Goal: Check status: Check status

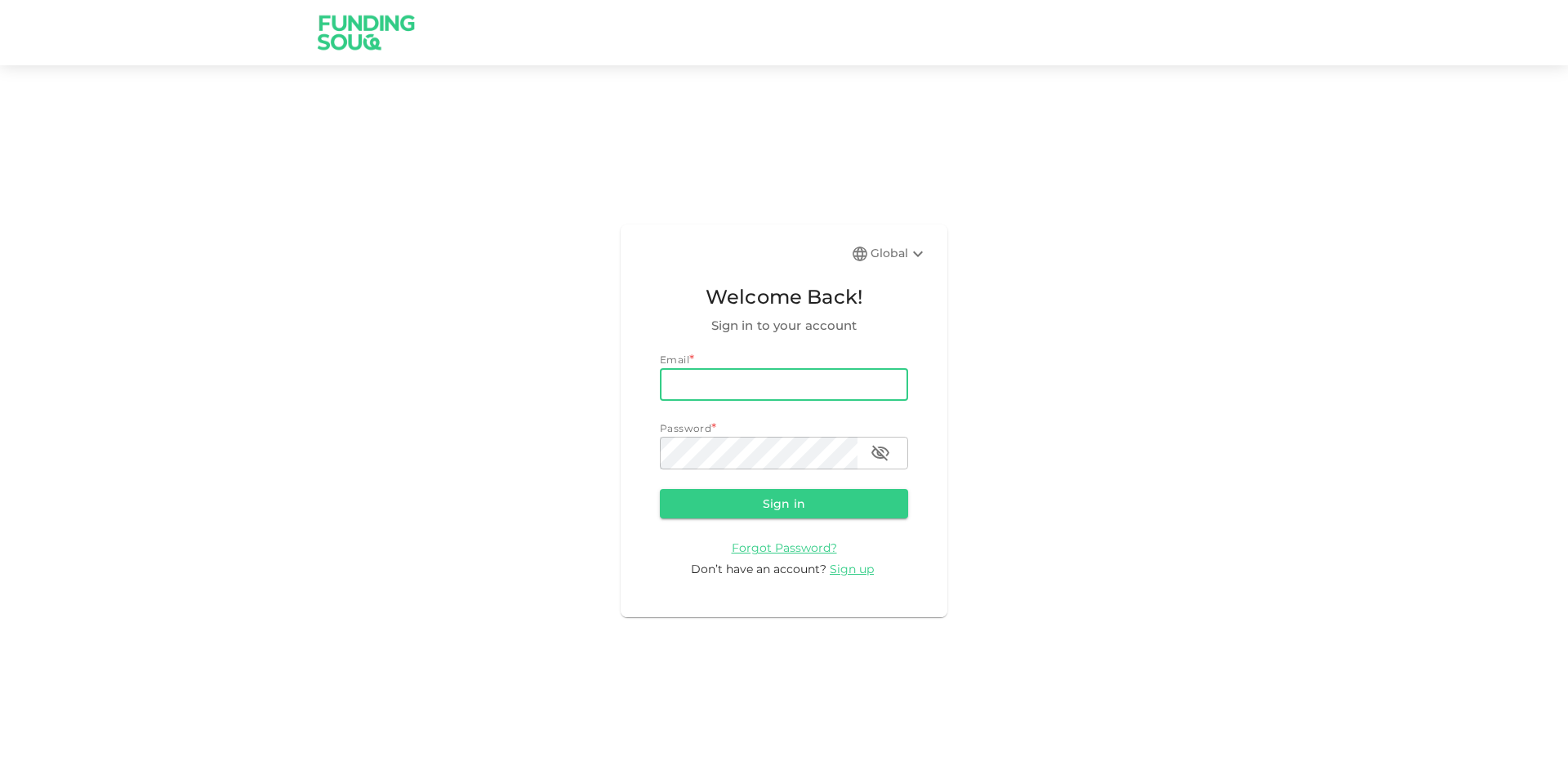
click at [799, 380] on input "email" at bounding box center [784, 385] width 249 height 33
type input "[EMAIL_ADDRESS][DOMAIN_NAME]"
click at [660, 489] on button "Sign in" at bounding box center [784, 504] width 249 height 29
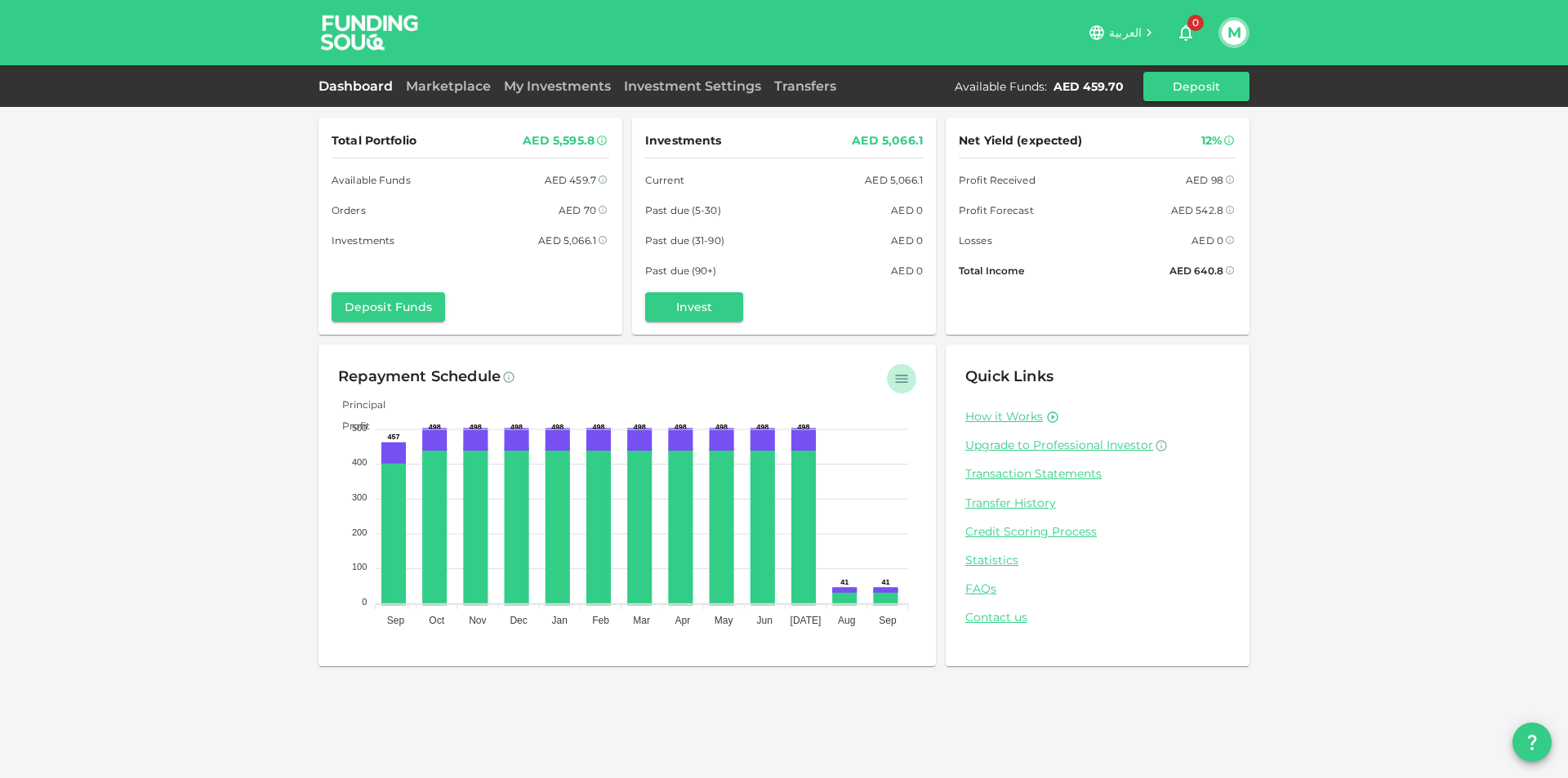
click at [889, 372] on button "button" at bounding box center [901, 379] width 29 height 29
click at [469, 89] on link "Marketplace" at bounding box center [448, 86] width 98 height 15
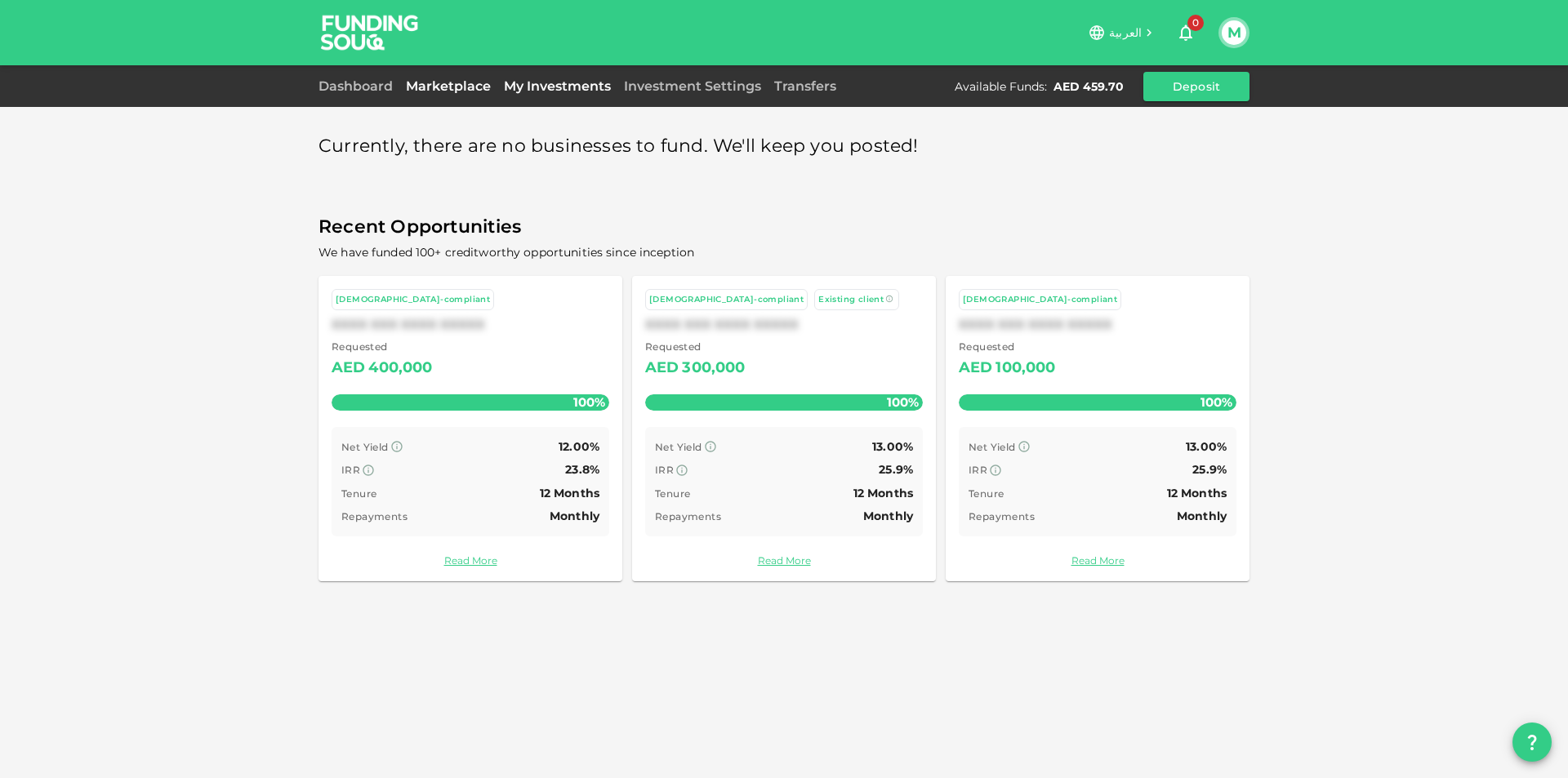
click at [530, 87] on link "My Investments" at bounding box center [557, 86] width 120 height 15
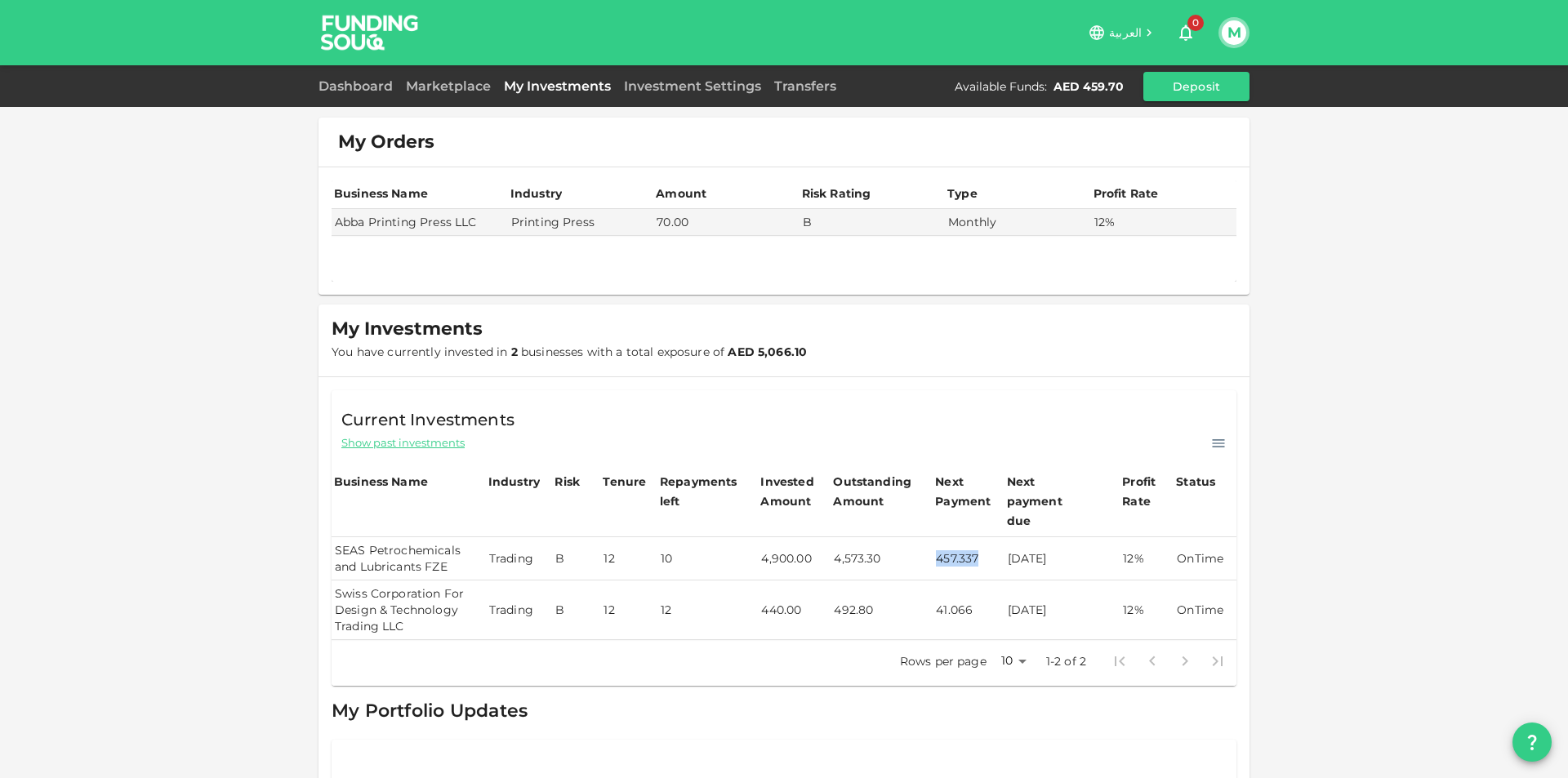
drag, startPoint x: 940, startPoint y: 541, endPoint x: 976, endPoint y: 541, distance: 36.0
click at [976, 541] on td "457.337" at bounding box center [968, 559] width 71 height 43
drag, startPoint x: 935, startPoint y: 589, endPoint x: 970, endPoint y: 588, distance: 35.0
click at [970, 588] on tr "Swiss Corporation For Design & Technology Trading LLC Trading B 12 12 440.00 49…" at bounding box center [784, 610] width 904 height 60
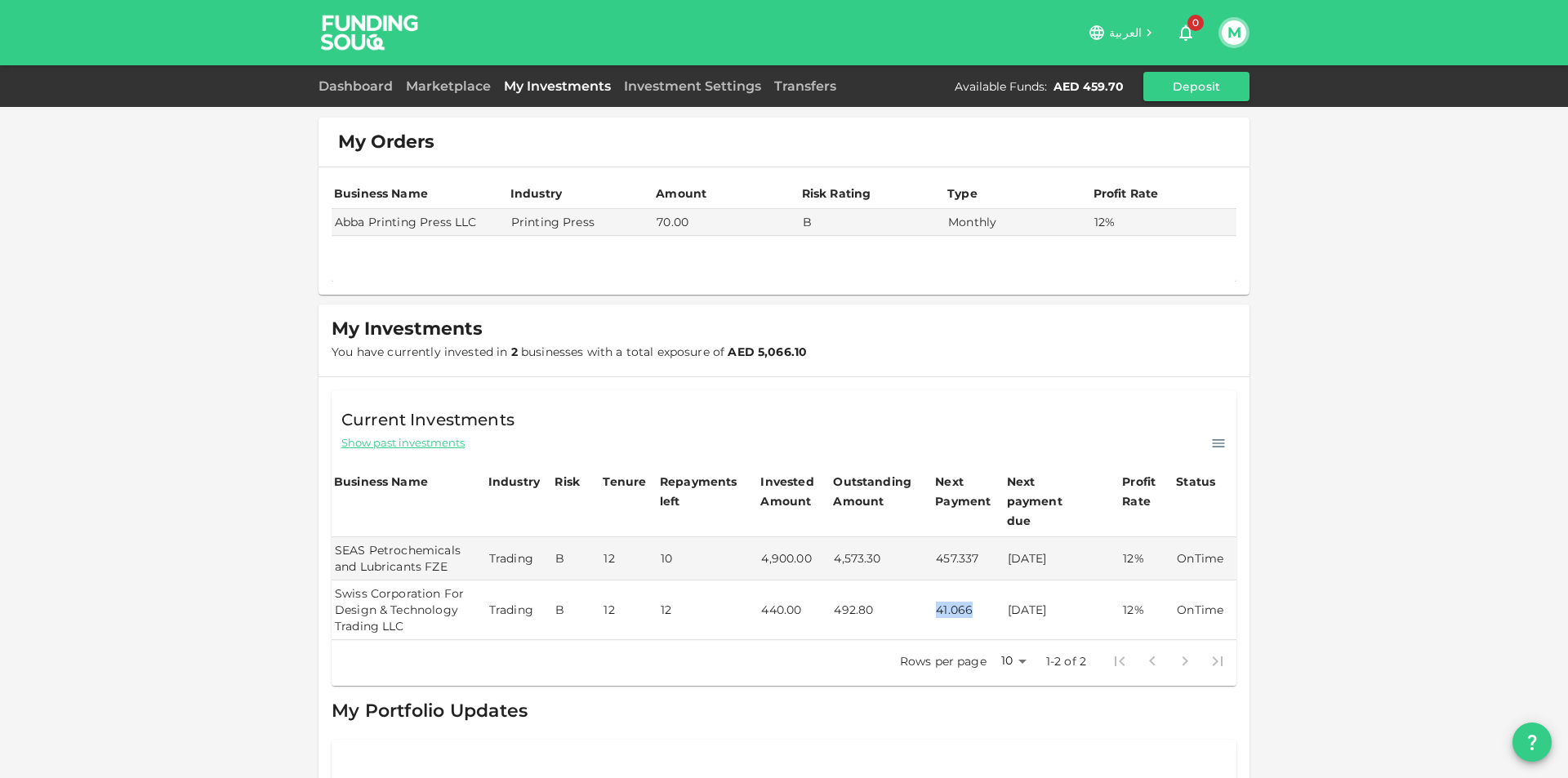
click at [945, 587] on td "41.066" at bounding box center [968, 610] width 71 height 60
click at [945, 585] on td "41.066" at bounding box center [968, 610] width 71 height 60
drag, startPoint x: 345, startPoint y: 92, endPoint x: 354, endPoint y: 97, distance: 10.3
click at [345, 92] on link "Dashboard" at bounding box center [358, 86] width 81 height 15
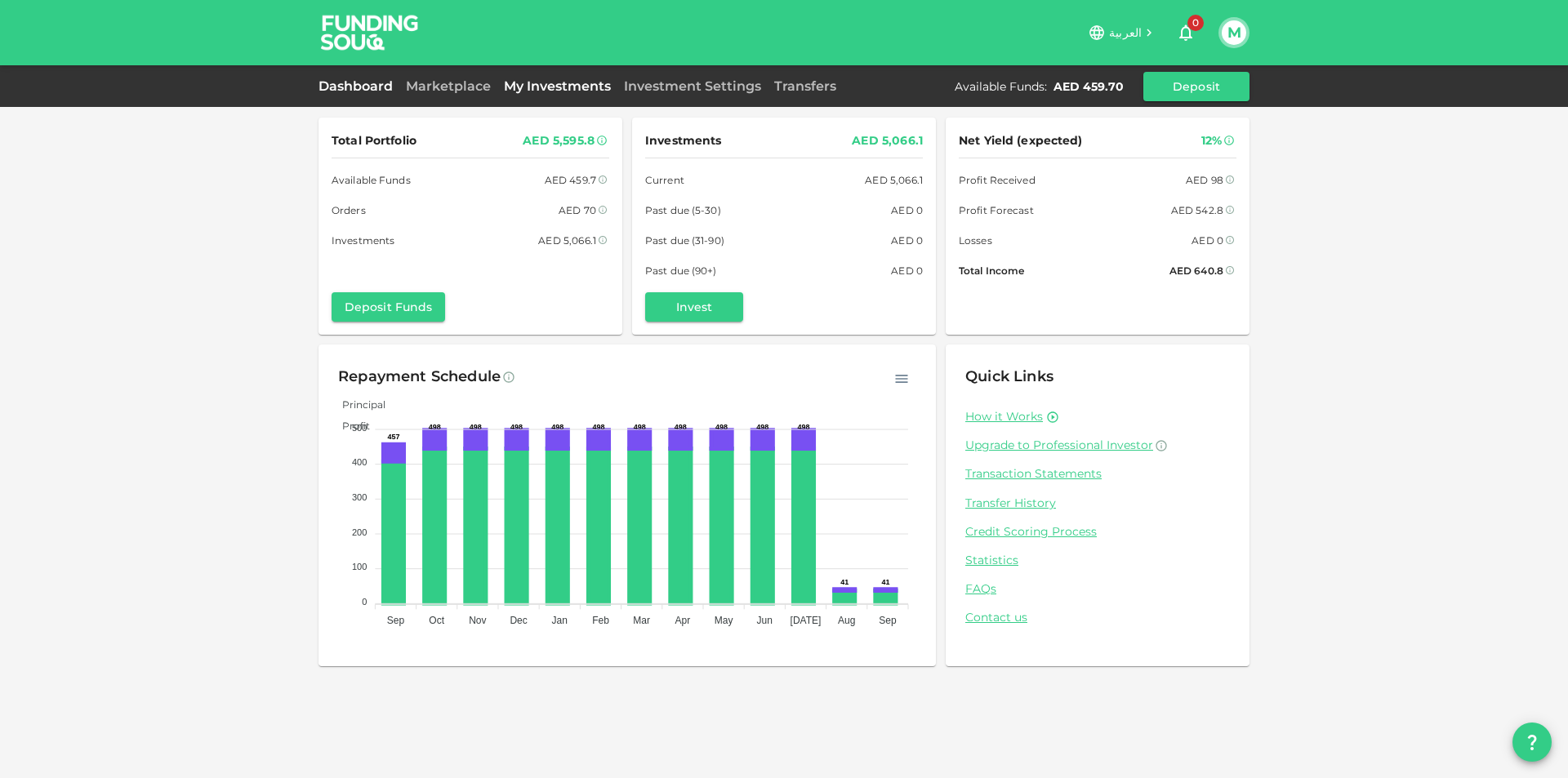
click at [578, 87] on link "My Investments" at bounding box center [557, 86] width 120 height 15
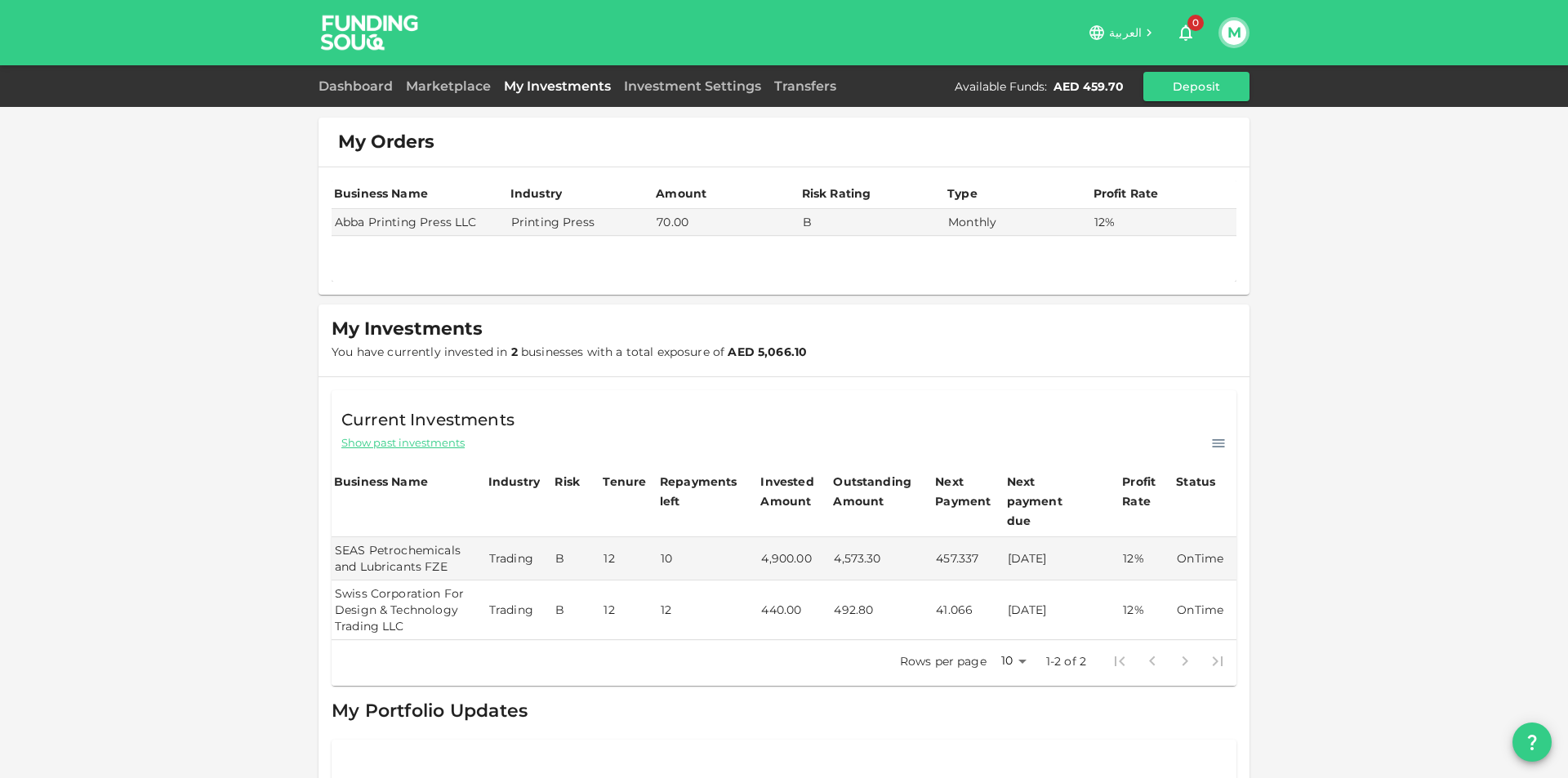
drag, startPoint x: 1054, startPoint y: 587, endPoint x: 1090, endPoint y: 588, distance: 36.0
click at [1090, 588] on tr "Swiss Corporation For Design & Technology Trading LLC Trading B 12 12 440.00 49…" at bounding box center [784, 610] width 904 height 60
click at [1026, 584] on td "[DATE]" at bounding box center [1062, 610] width 116 height 60
click at [361, 86] on link "Dashboard" at bounding box center [358, 86] width 81 height 15
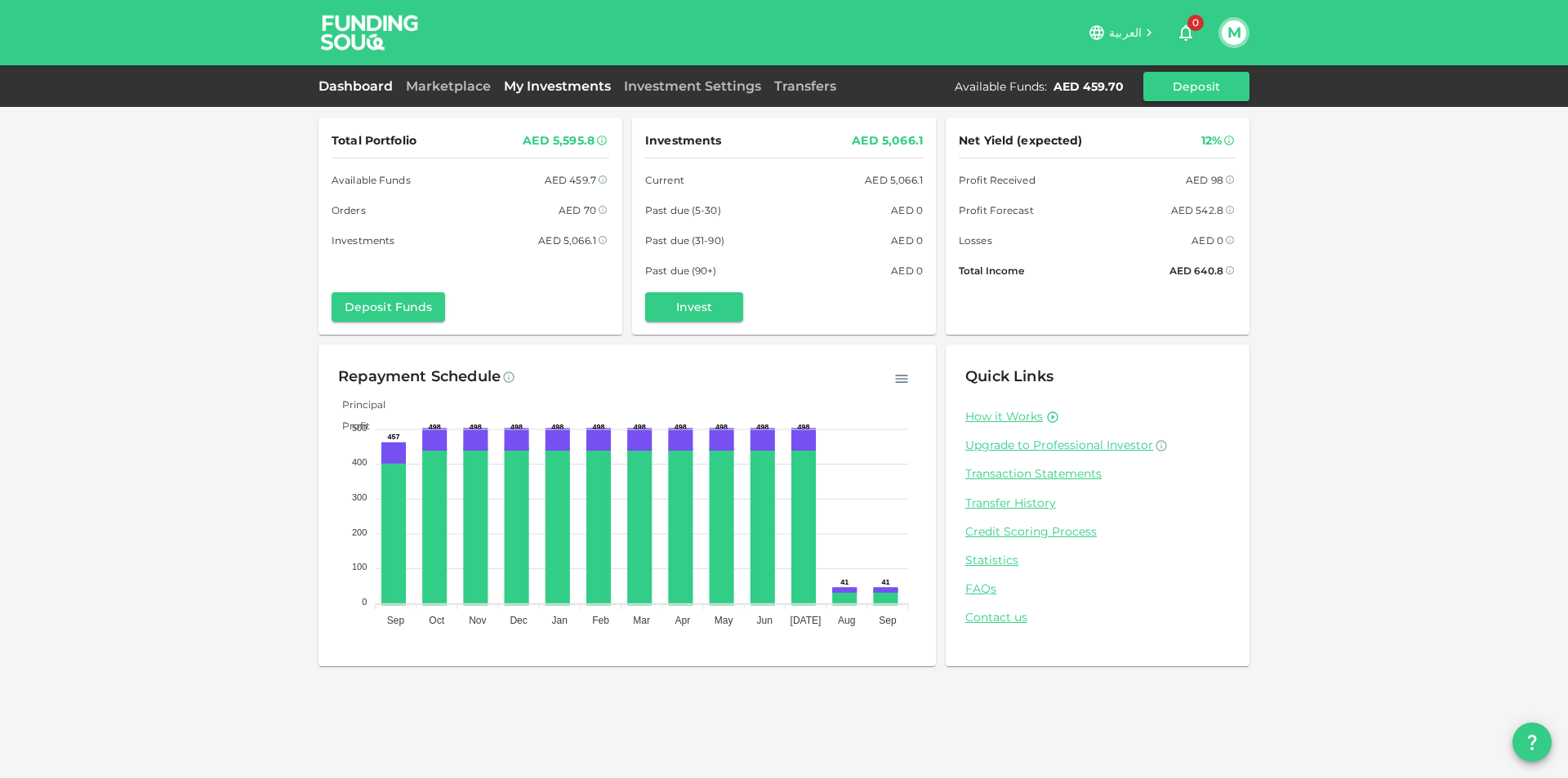
drag, startPoint x: 585, startPoint y: 93, endPoint x: 508, endPoint y: 93, distance: 77.0
click at [584, 93] on link "My Investments" at bounding box center [557, 86] width 120 height 15
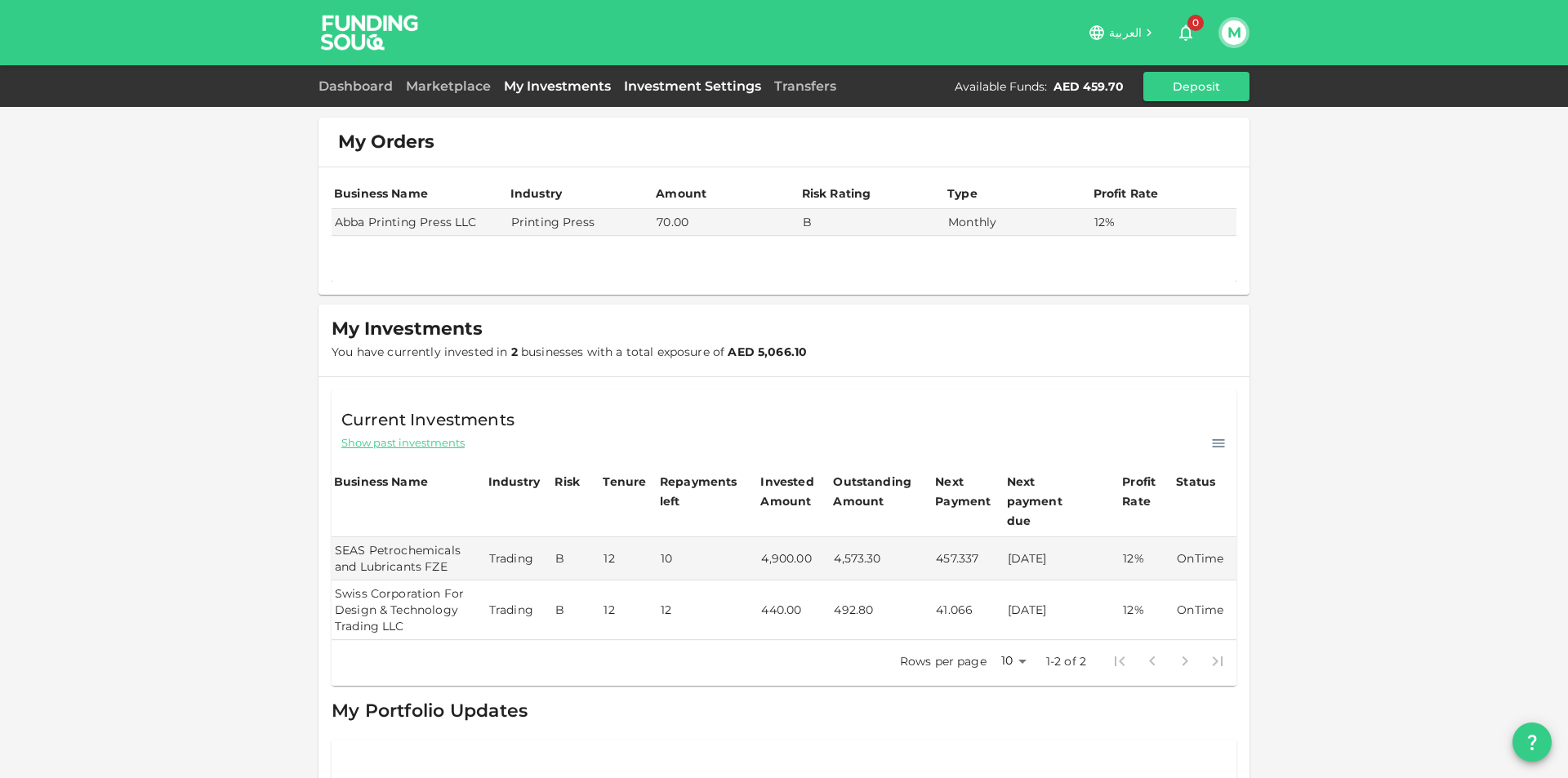
drag, startPoint x: 615, startPoint y: 73, endPoint x: 665, endPoint y: 81, distance: 50.6
click at [631, 75] on div "Dashboard Marketplace My Investments Investment Settings Transfers Available Fu…" at bounding box center [784, 87] width 931 height 29
click at [666, 81] on link "Investment Settings" at bounding box center [692, 86] width 150 height 15
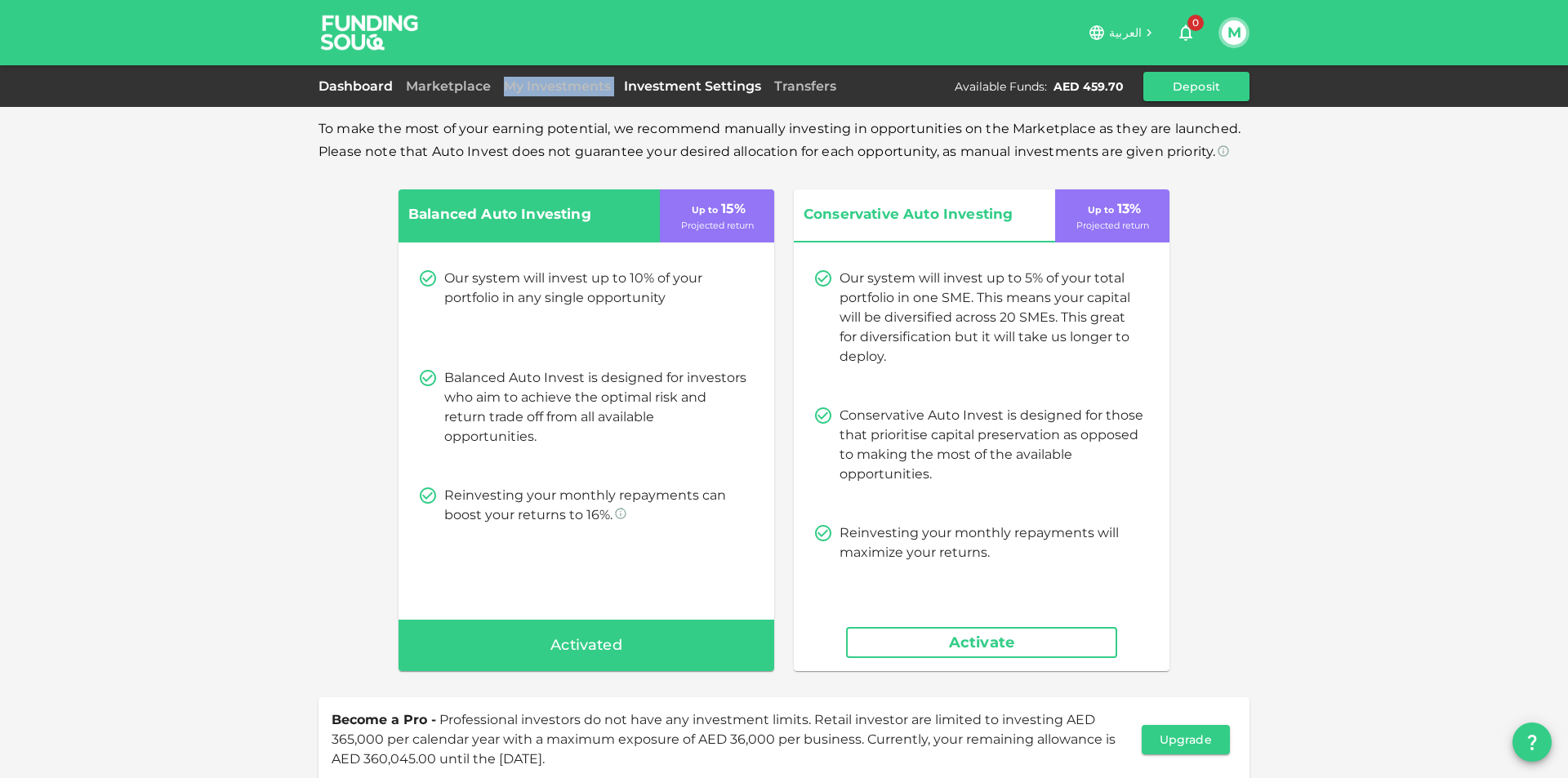
click at [380, 83] on link "Dashboard" at bounding box center [358, 86] width 81 height 15
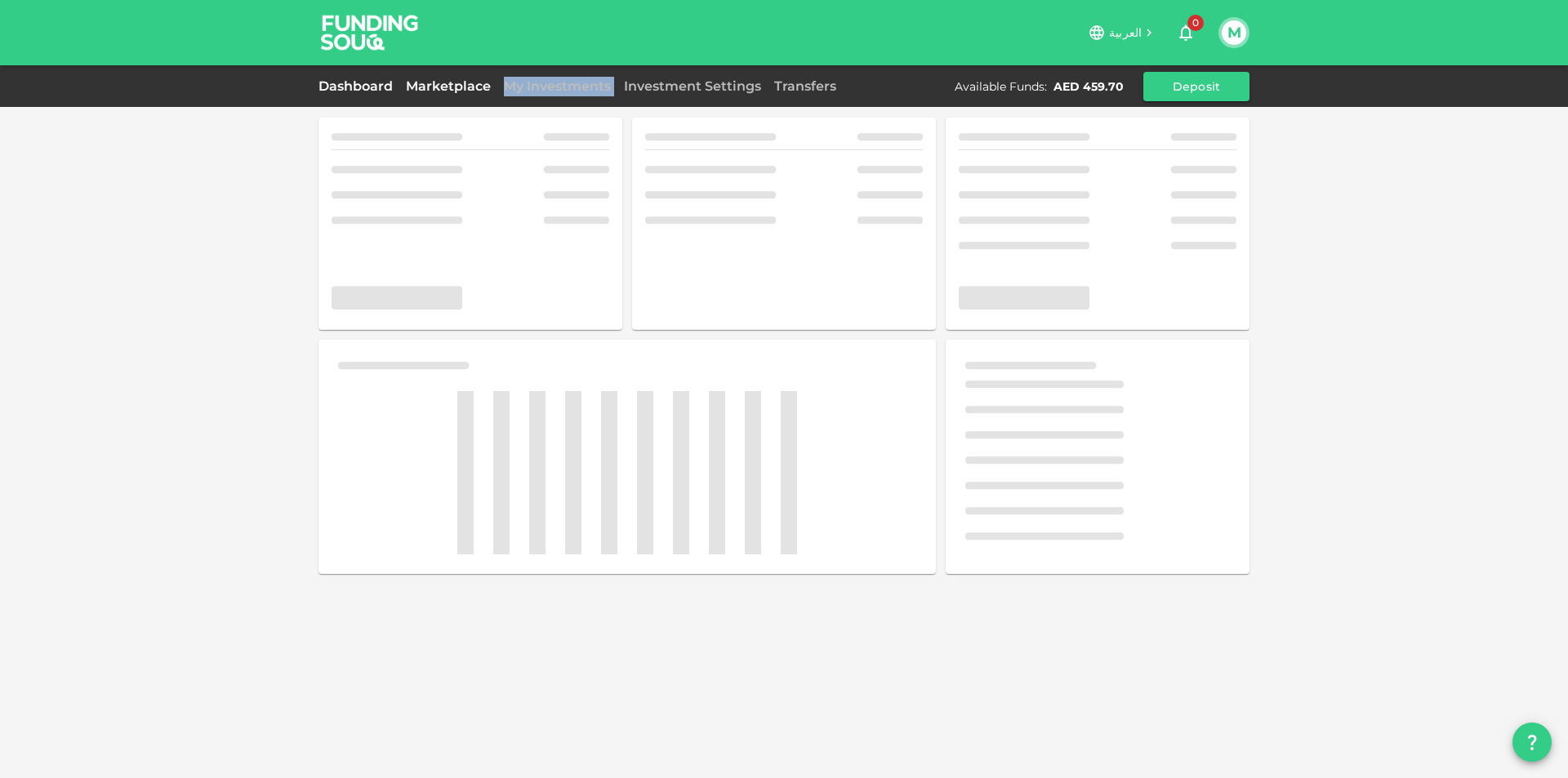
click at [432, 78] on link "Marketplace" at bounding box center [448, 86] width 98 height 15
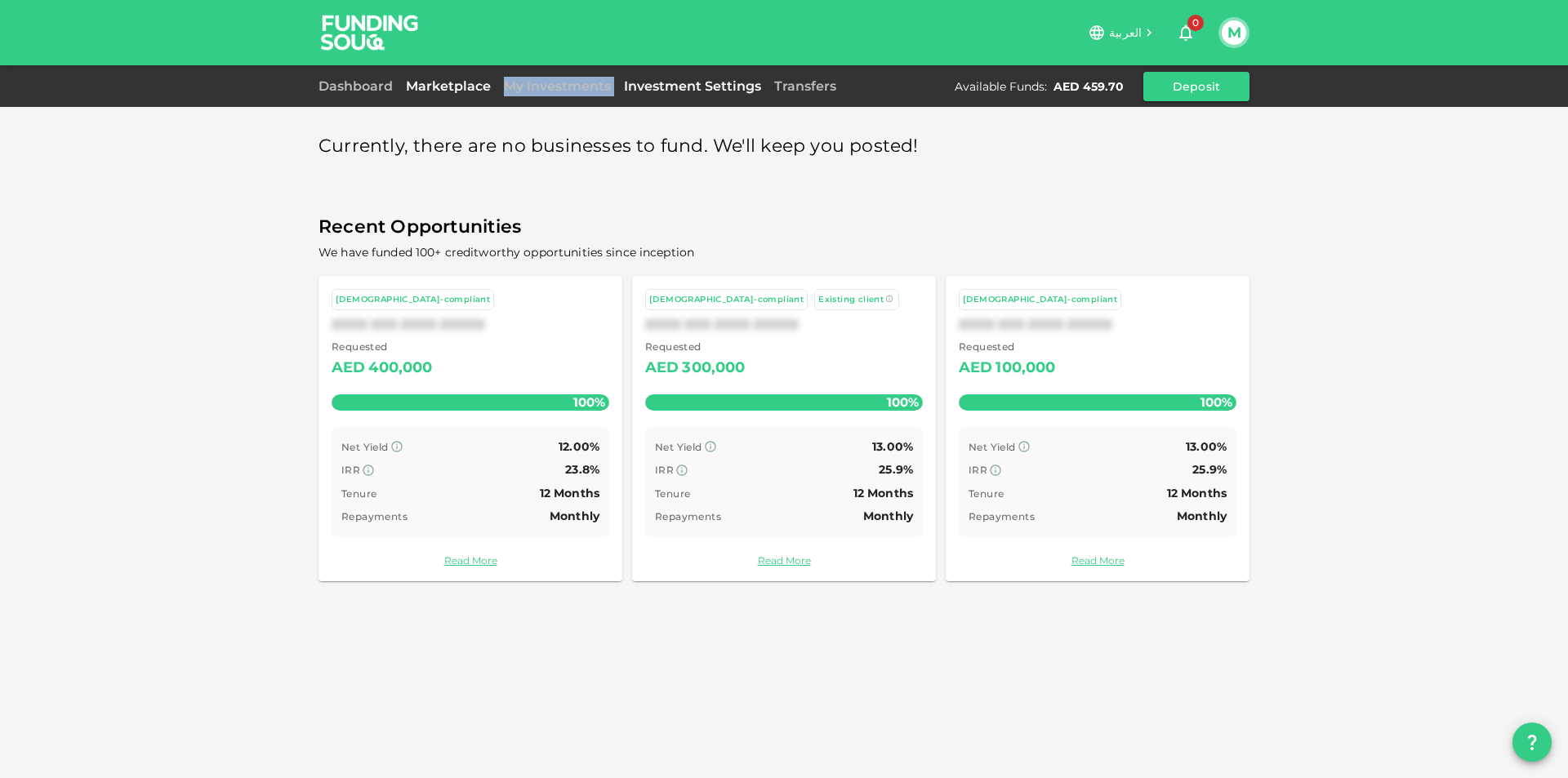
click at [693, 79] on link "Investment Settings" at bounding box center [692, 86] width 150 height 15
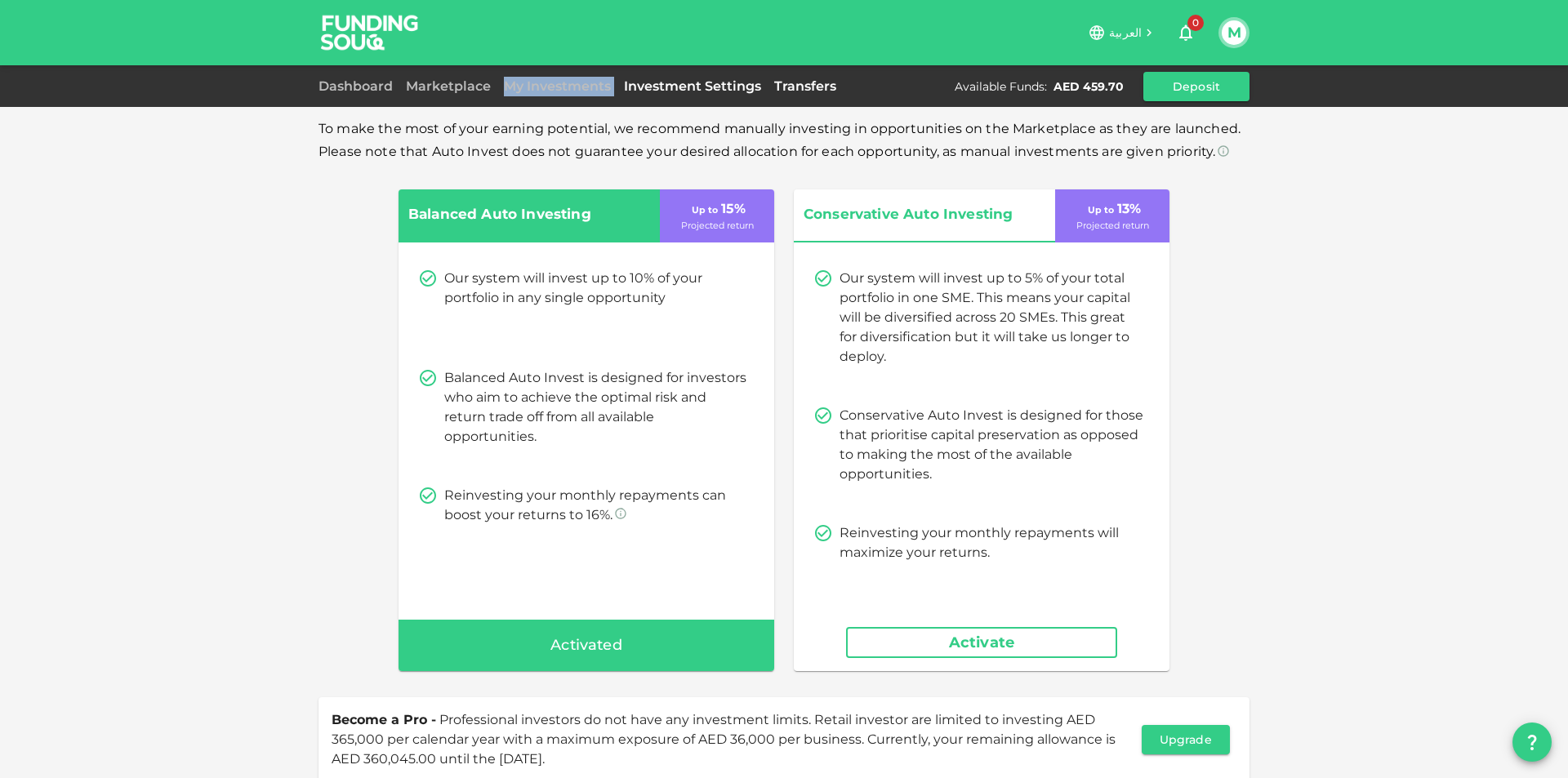
click at [810, 82] on link "Transfers" at bounding box center [805, 86] width 75 height 15
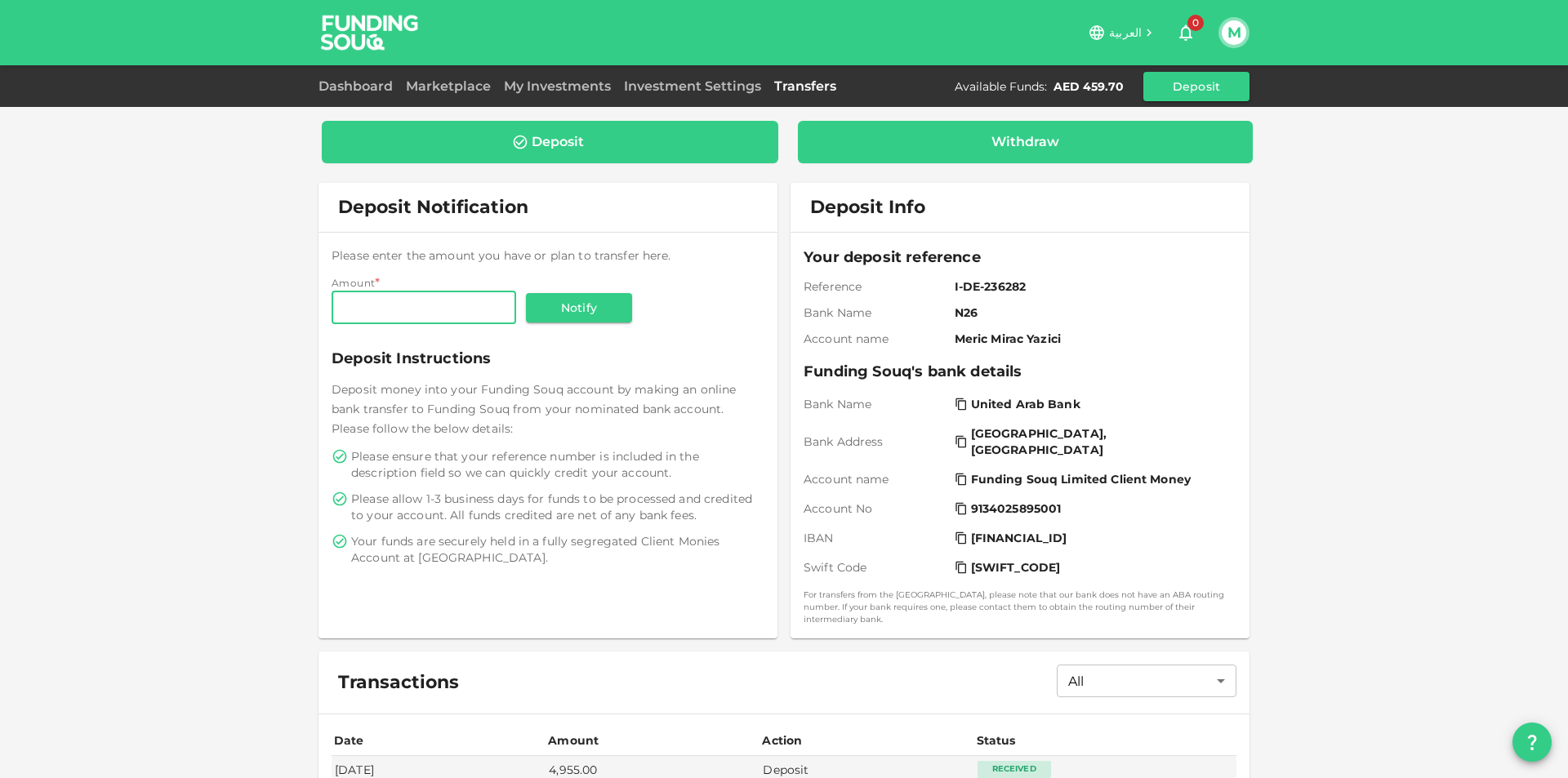
click at [845, 153] on div "Withdraw" at bounding box center [1025, 142] width 455 height 43
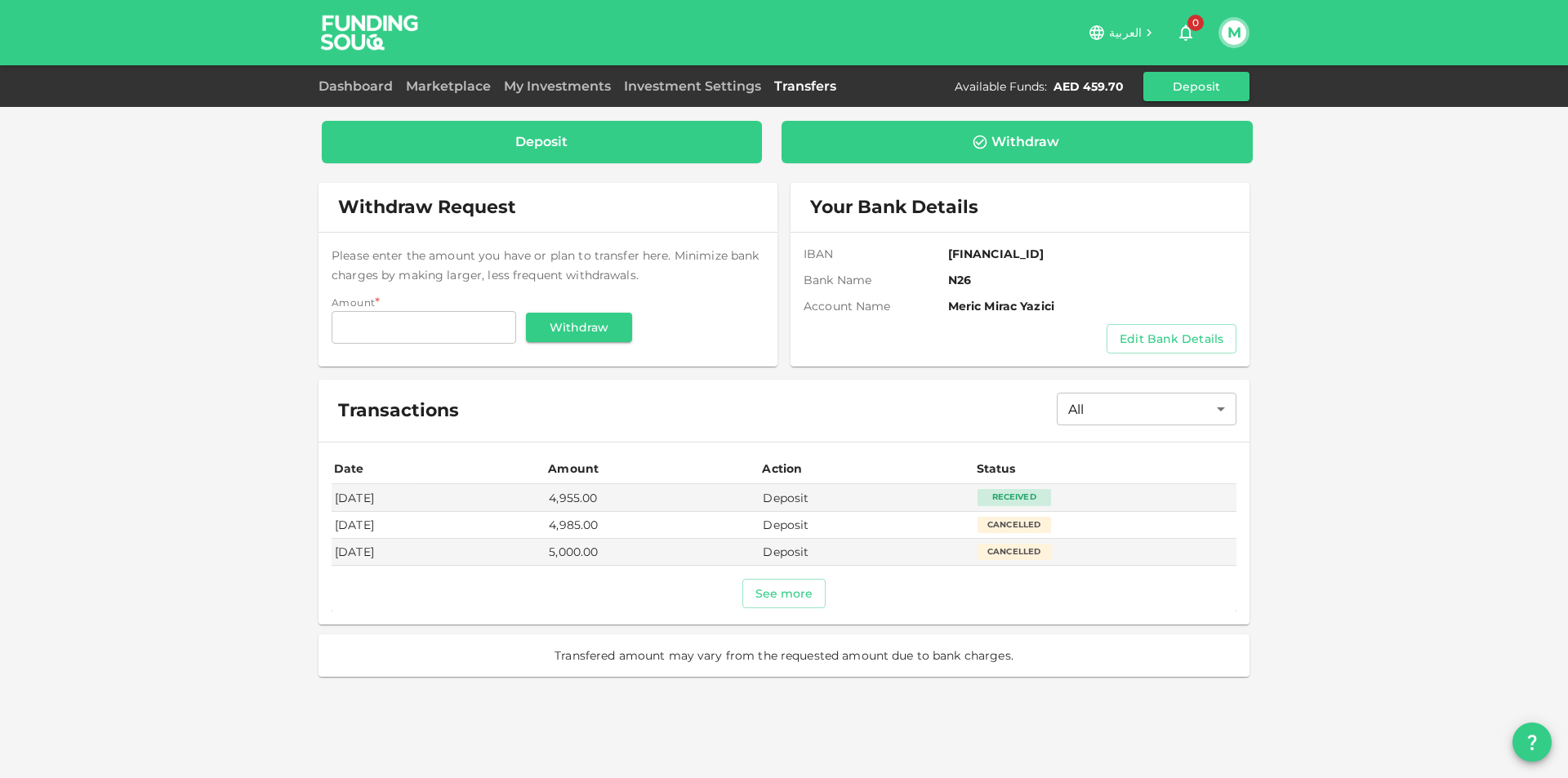
click at [733, 134] on div "Deposit" at bounding box center [542, 141] width 414 height 16
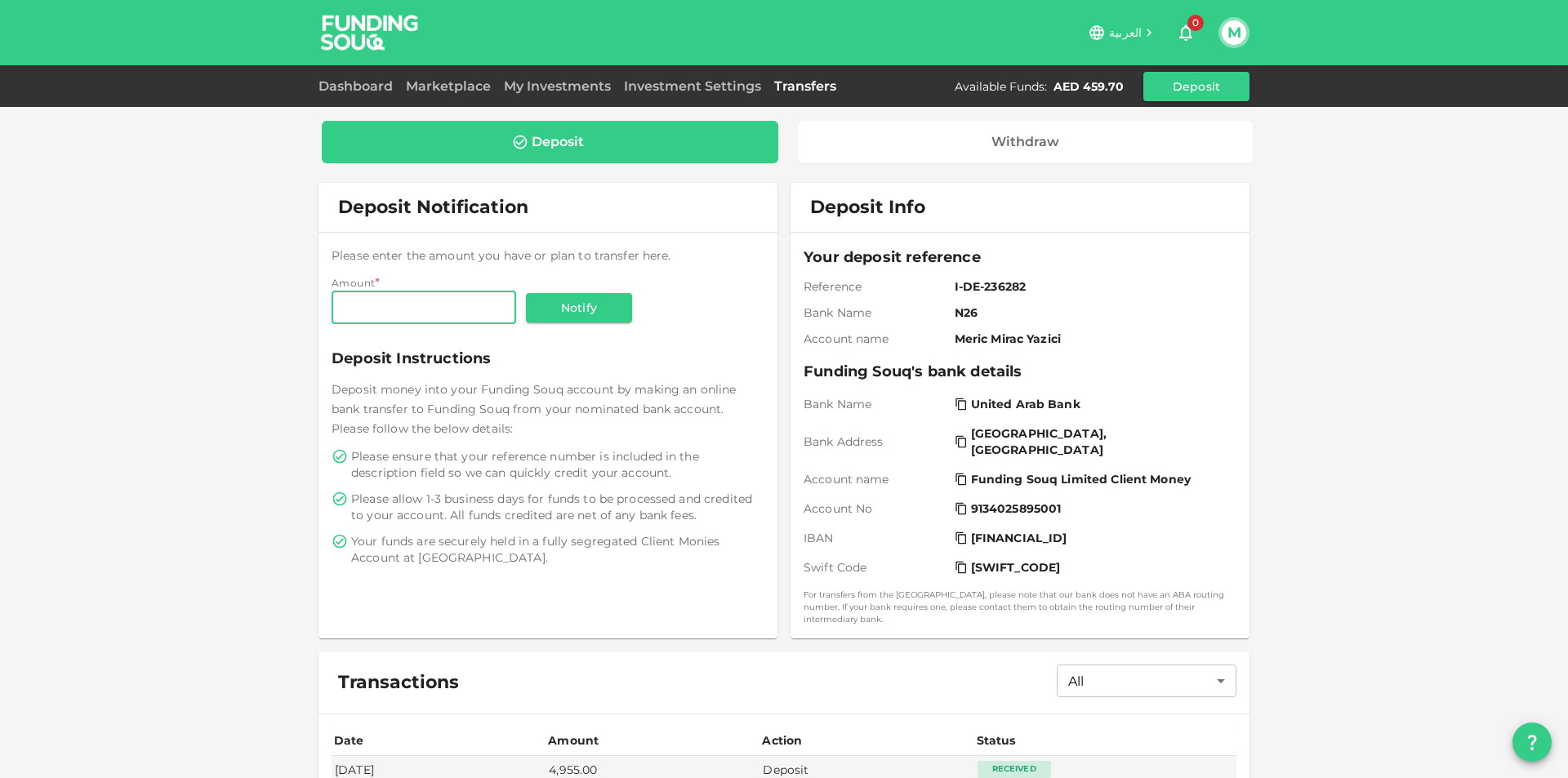
click at [692, 54] on div "العربية 0 M" at bounding box center [784, 33] width 931 height 65
click at [692, 75] on div "Dashboard Marketplace My Investments Investment Settings Transfers Available Fu…" at bounding box center [784, 87] width 931 height 29
click at [632, 87] on link "Investment Settings" at bounding box center [692, 86] width 150 height 15
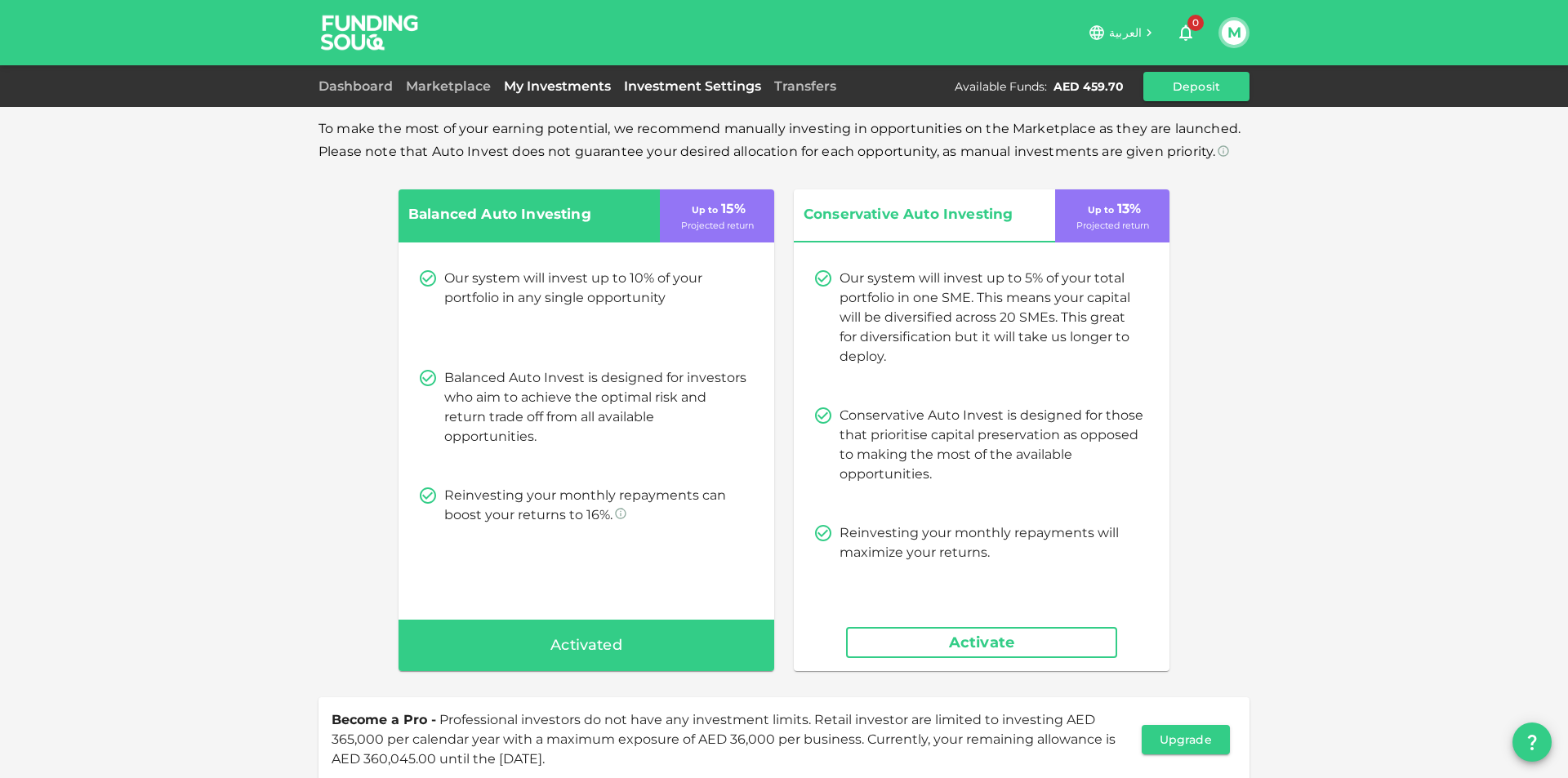
click at [592, 84] on link "My Investments" at bounding box center [557, 86] width 120 height 15
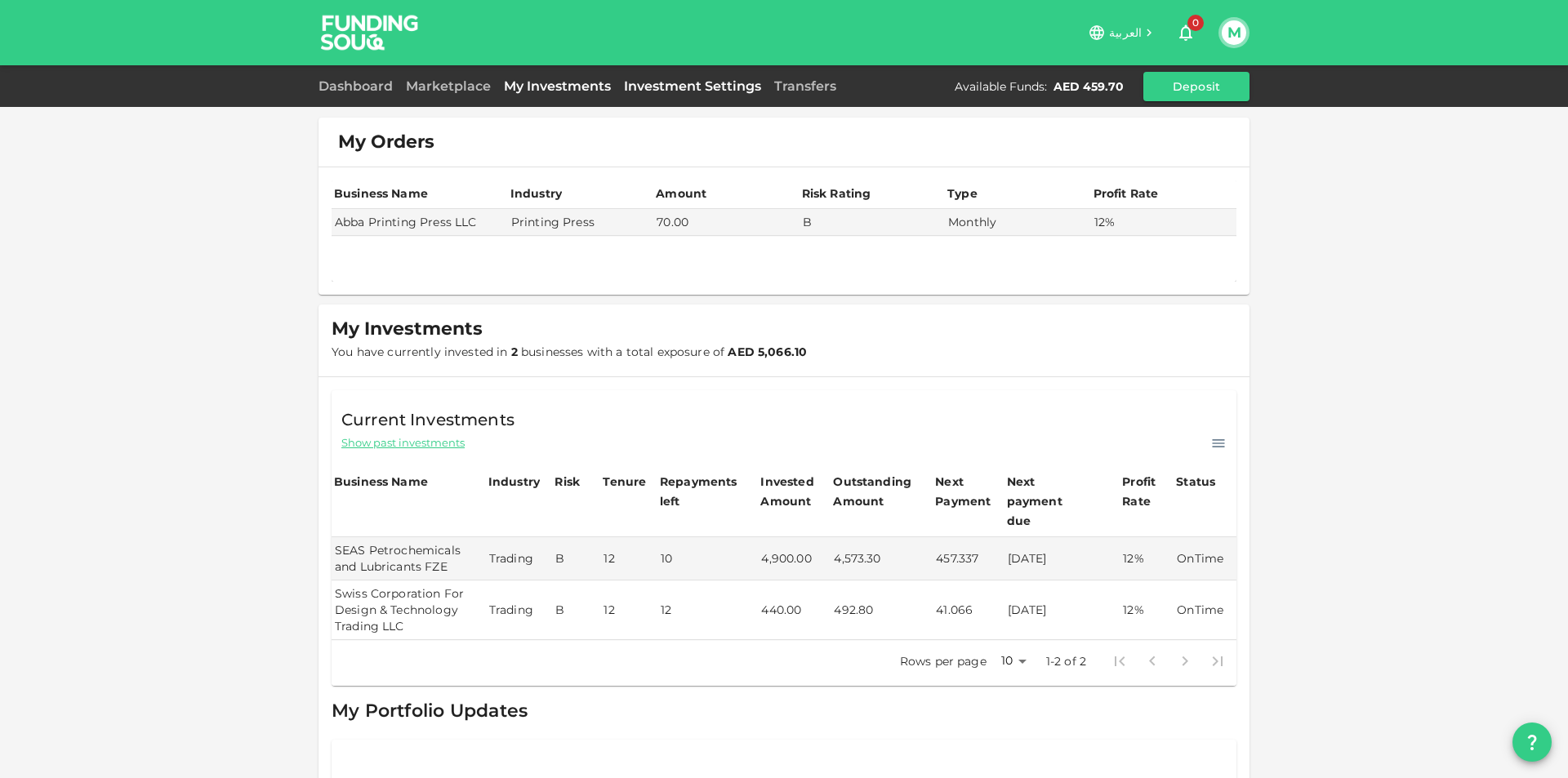
click at [698, 80] on link "Investment Settings" at bounding box center [692, 86] width 150 height 15
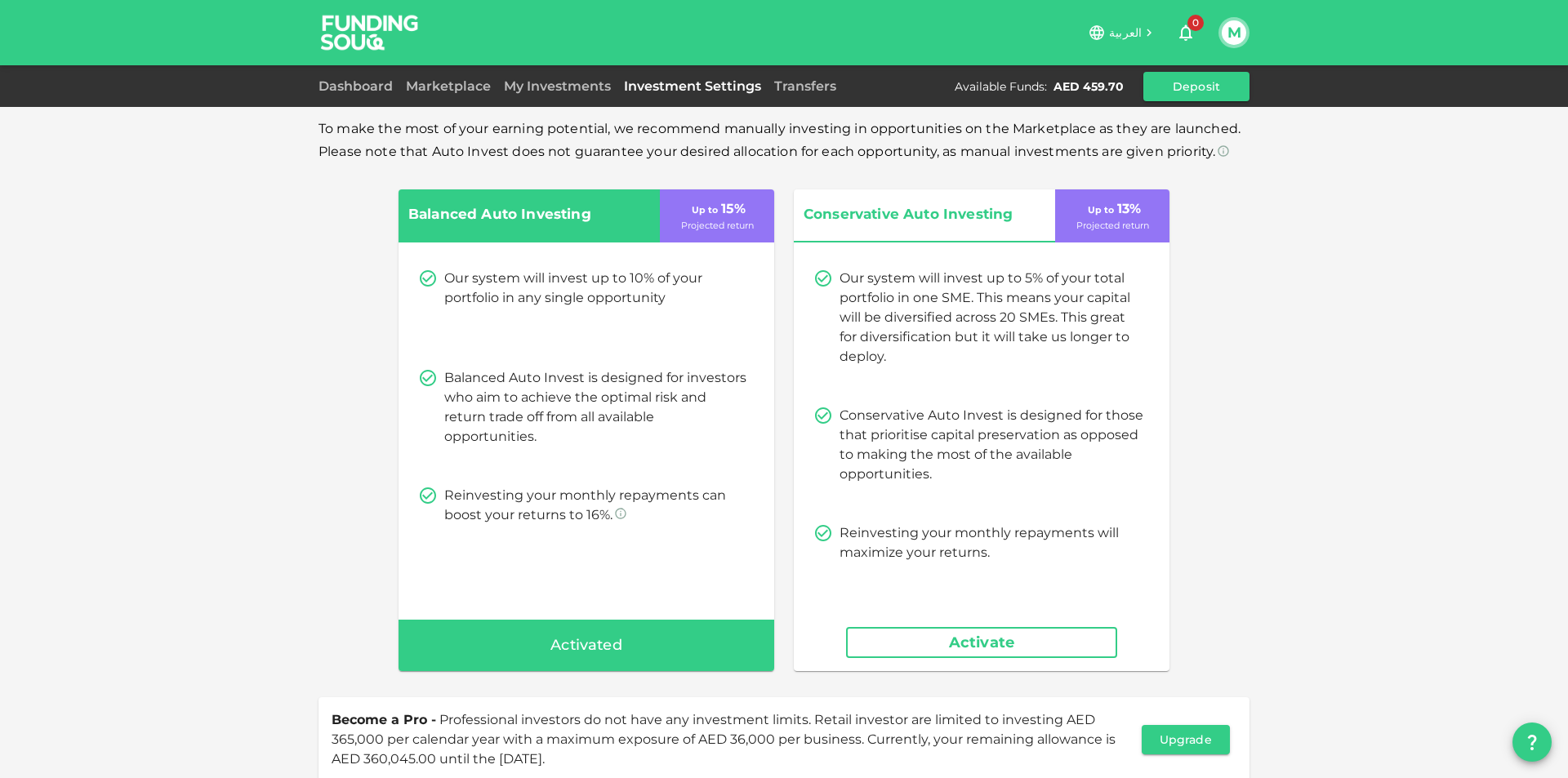
click at [652, 631] on div "Activated" at bounding box center [586, 645] width 375 height 52
drag, startPoint x: 649, startPoint y: 635, endPoint x: 650, endPoint y: 589, distance: 46.0
click at [649, 633] on div "Activated" at bounding box center [586, 645] width 375 height 52
click at [553, 98] on div "Dashboard Marketplace My Investments Investment Settings Transfers Available Fu…" at bounding box center [784, 87] width 931 height 29
click at [556, 91] on link "My Investments" at bounding box center [557, 86] width 120 height 15
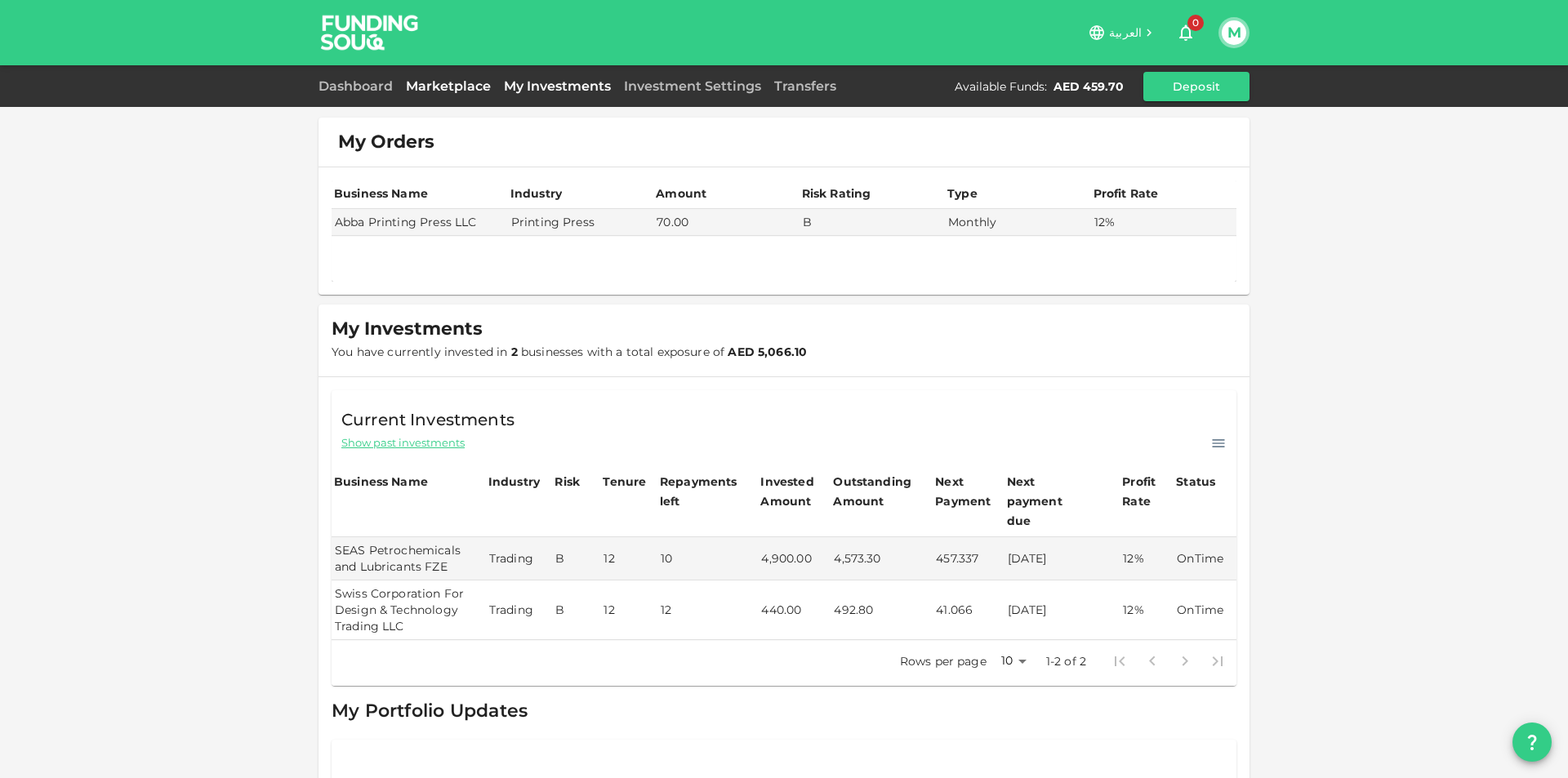
click at [447, 83] on link "Marketplace" at bounding box center [448, 86] width 98 height 15
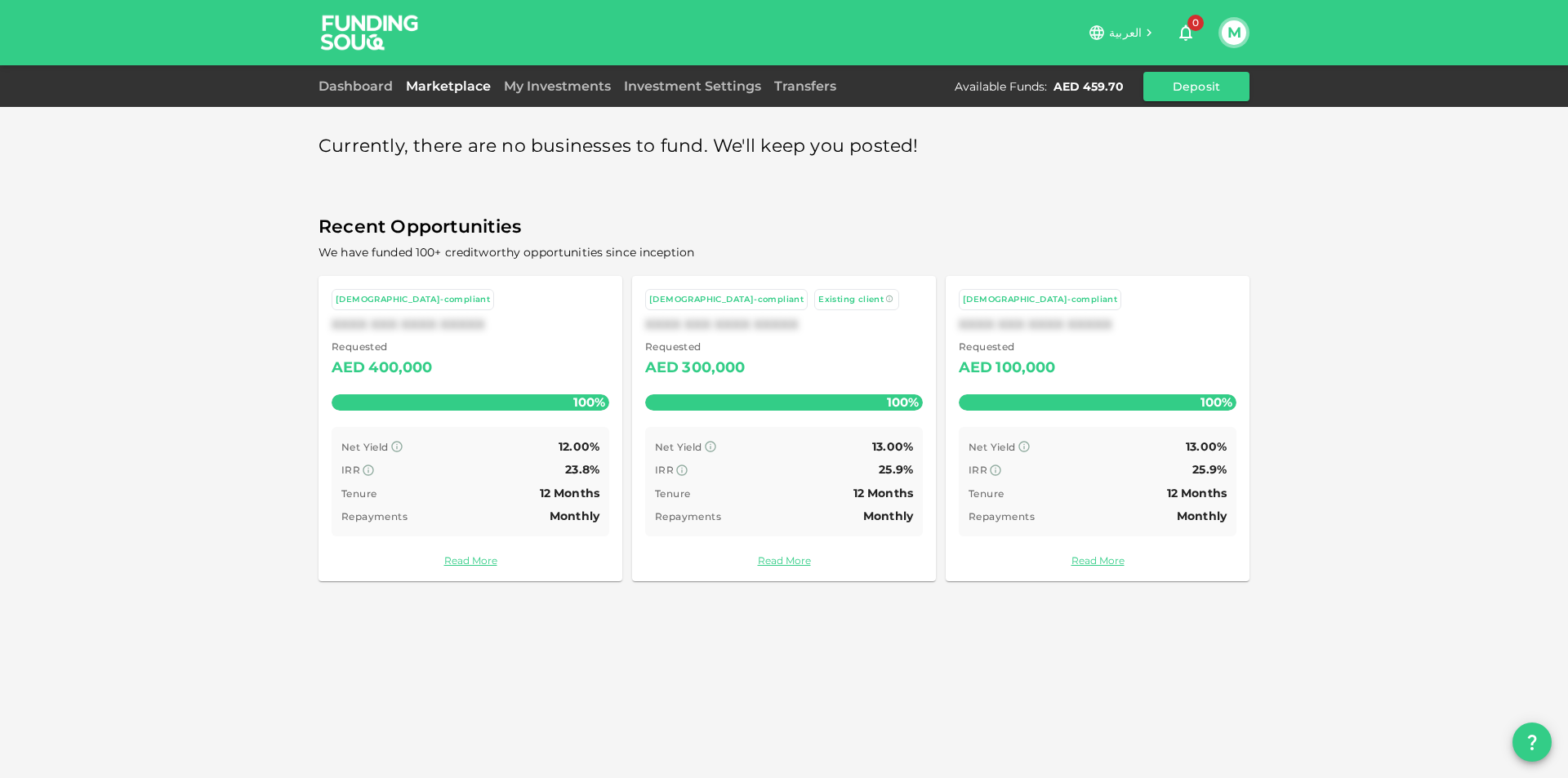
click at [532, 73] on div "Dashboard Marketplace My Investments Investment Settings Transfers Available Fu…" at bounding box center [784, 87] width 931 height 29
click at [557, 87] on link "My Investments" at bounding box center [557, 86] width 120 height 15
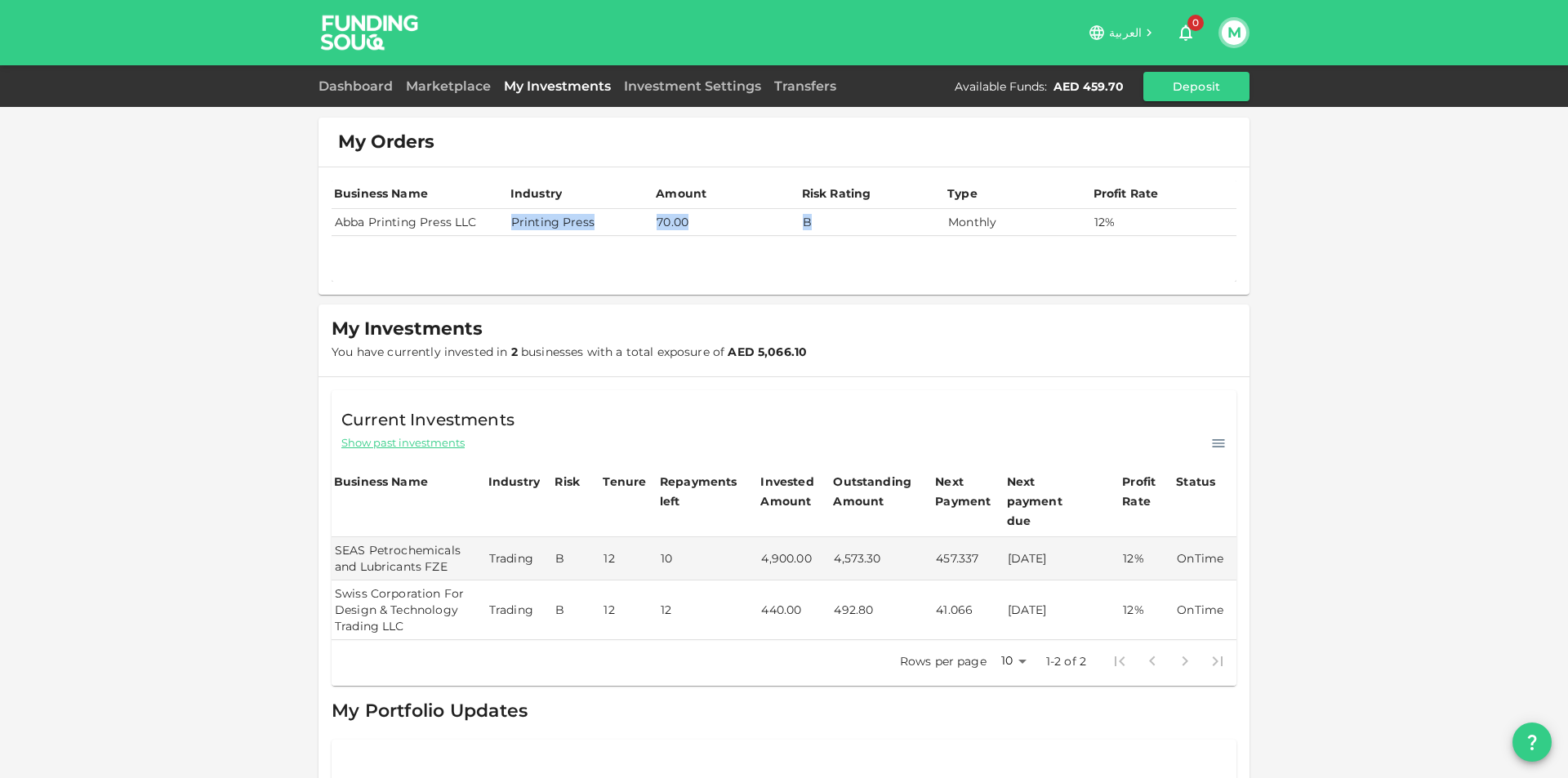
drag, startPoint x: 478, startPoint y: 231, endPoint x: 938, endPoint y: 216, distance: 460.2
click at [936, 218] on tr "Abba Printing Press LLC Printing Press 70.00 B Monthly 12%" at bounding box center [784, 222] width 904 height 27
click at [945, 216] on td "Monthly" at bounding box center [1018, 222] width 146 height 27
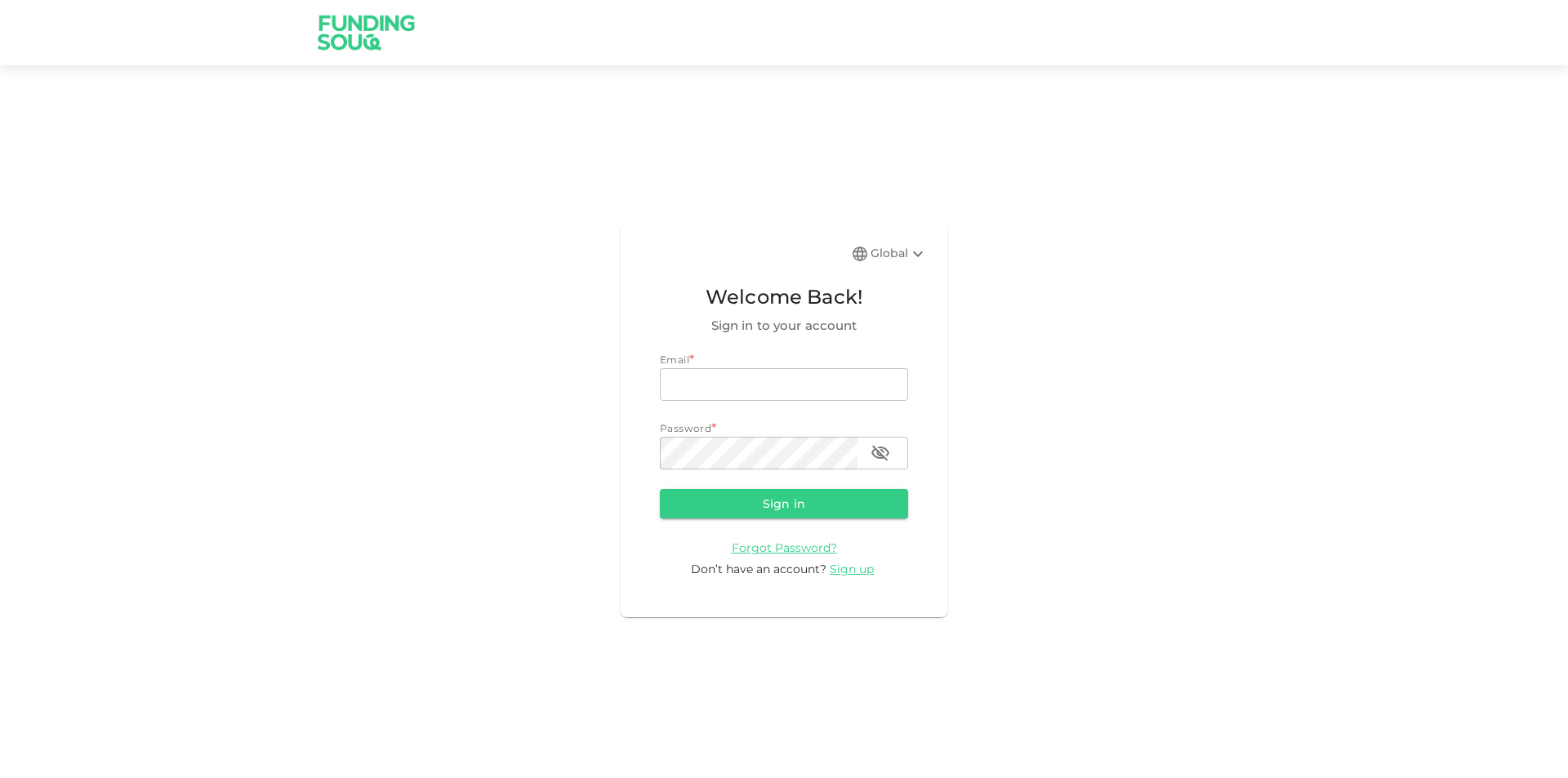
click at [790, 406] on div "Email * email email Password * password password" at bounding box center [784, 410] width 249 height 117
click at [789, 392] on input "email" at bounding box center [784, 385] width 249 height 33
type input "[EMAIL_ADDRESS][DOMAIN_NAME]"
click at [660, 489] on button "Sign in" at bounding box center [784, 504] width 249 height 29
